Goal: Download file/media

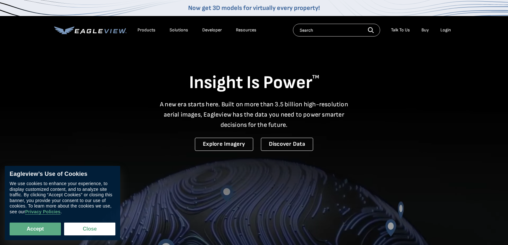
click at [443, 28] on div "Login" at bounding box center [445, 30] width 11 height 6
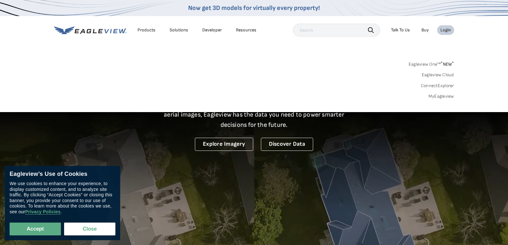
click at [445, 30] on div "Login" at bounding box center [445, 30] width 11 height 6
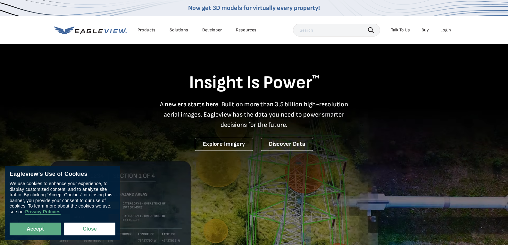
click at [445, 30] on div "Login" at bounding box center [445, 30] width 11 height 6
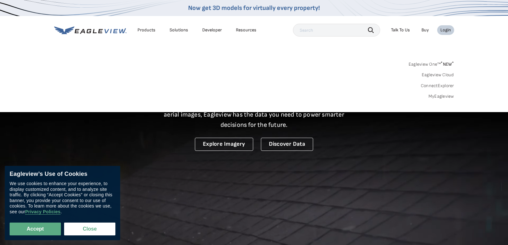
click at [444, 30] on div "Login" at bounding box center [445, 30] width 11 height 6
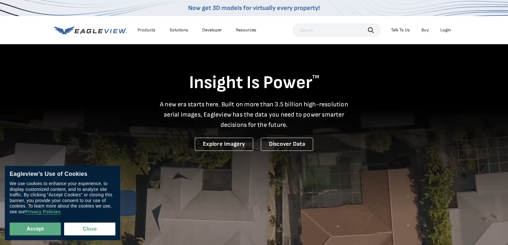
click at [444, 30] on div "Login" at bounding box center [445, 30] width 11 height 6
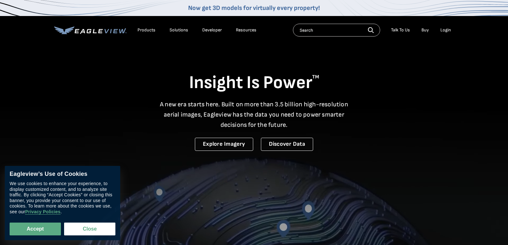
click at [441, 32] on div "Login" at bounding box center [445, 30] width 11 height 6
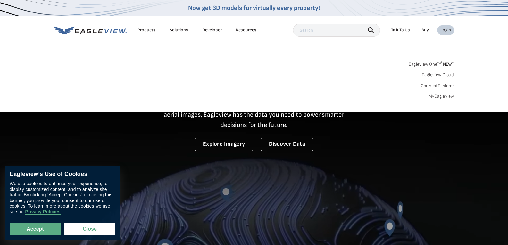
click at [445, 29] on div "Login" at bounding box center [445, 30] width 11 height 6
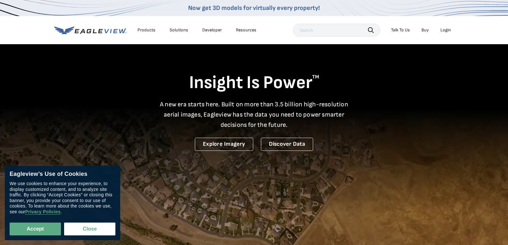
click at [441, 31] on div "Login" at bounding box center [445, 30] width 11 height 6
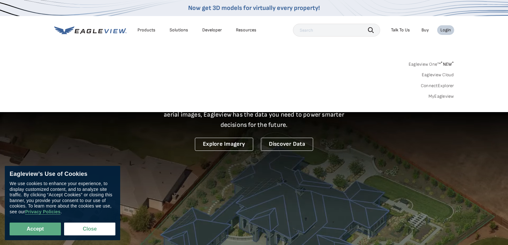
click at [446, 32] on div "Login" at bounding box center [445, 30] width 11 height 6
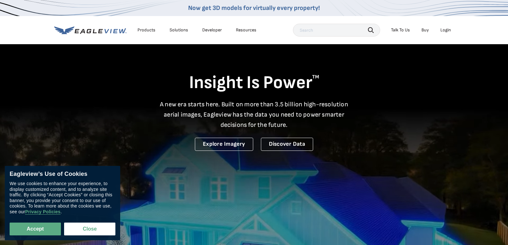
click at [445, 33] on div "Login" at bounding box center [445, 30] width 11 height 6
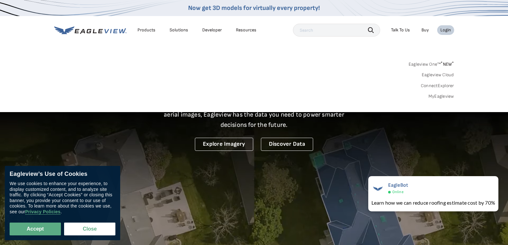
click at [388, 191] on div at bounding box center [389, 192] width 3 height 3
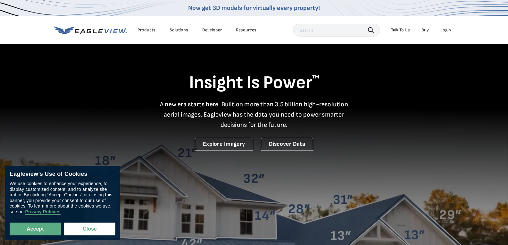
click at [441, 31] on div "Login" at bounding box center [445, 30] width 11 height 6
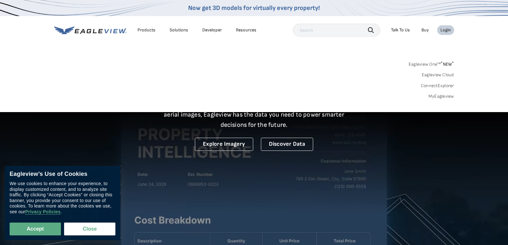
click at [445, 77] on link "Eagleview Cloud" at bounding box center [437, 75] width 32 height 6
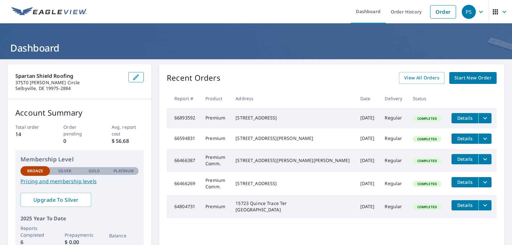
click at [462, 120] on span "Details" at bounding box center [465, 118] width 19 height 6
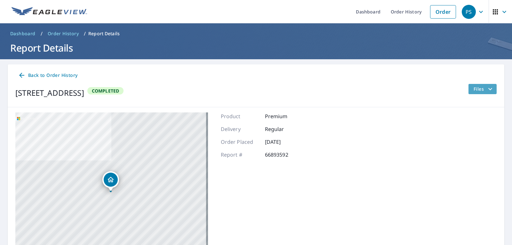
click at [482, 93] on button "Files" at bounding box center [483, 89] width 29 height 10
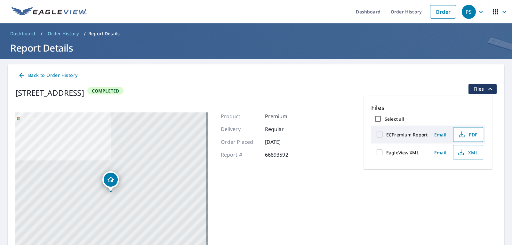
click at [470, 138] on button "PDF" at bounding box center [469, 134] width 30 height 15
